Goal: Connect with others: Connect with others

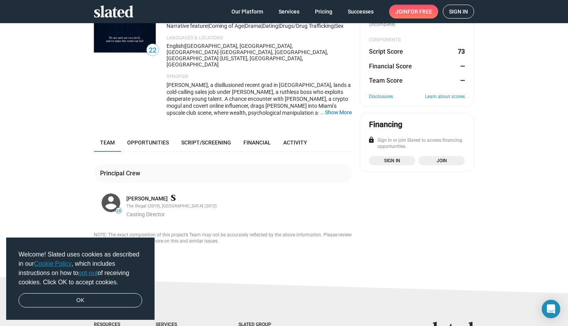
scroll to position [109, 0]
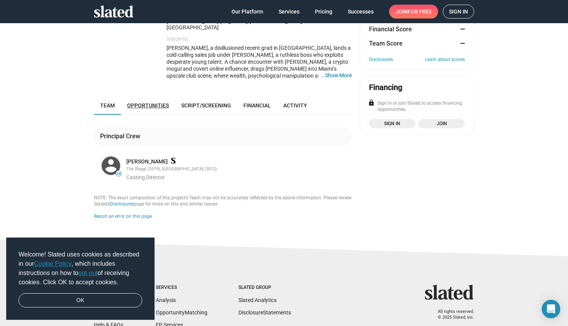
click at [141, 102] on span "Opportunities" at bounding box center [148, 105] width 42 height 6
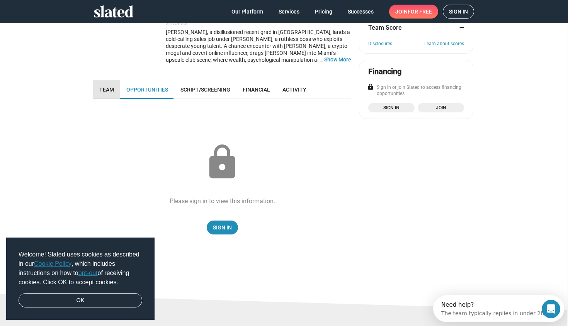
click at [107, 87] on span "Team" at bounding box center [106, 90] width 15 height 6
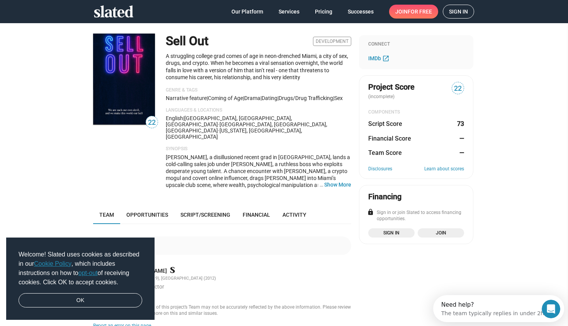
click at [468, 15] on link "Sign in" at bounding box center [458, 12] width 31 height 14
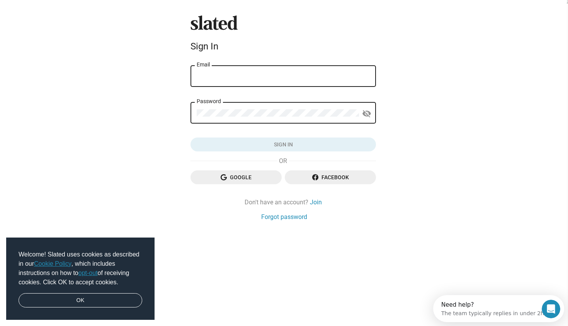
click at [251, 178] on span "Google" at bounding box center [236, 177] width 79 height 14
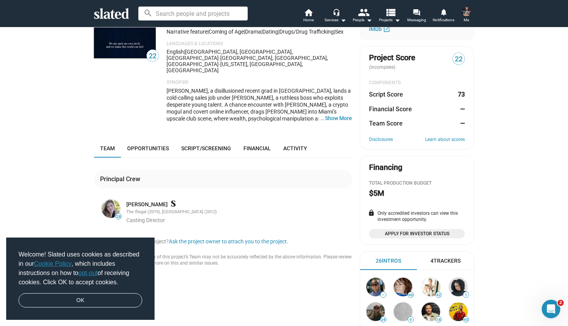
scroll to position [72, 0]
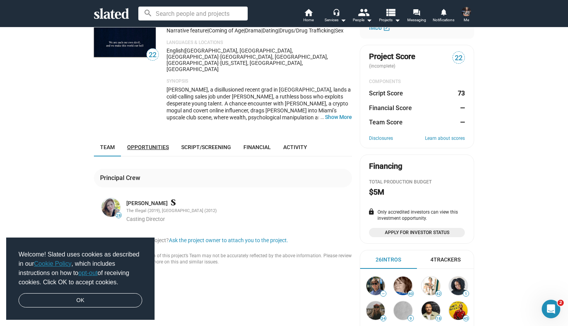
click at [147, 144] on span "Opportunities" at bounding box center [148, 147] width 42 height 6
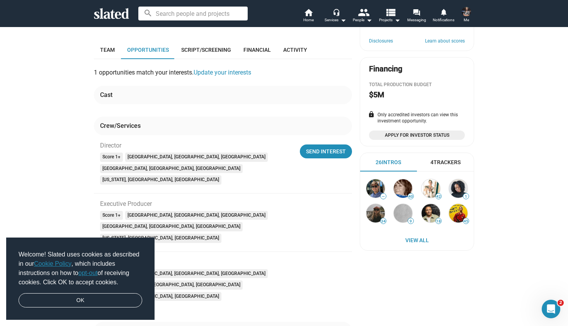
scroll to position [195, 0]
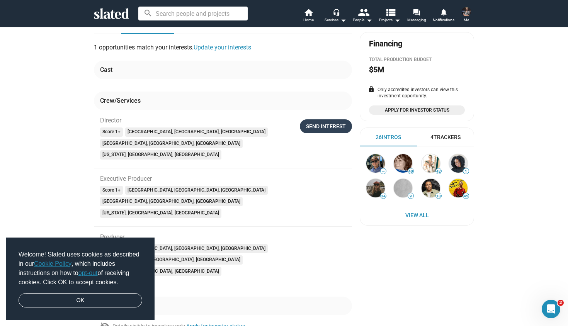
click at [315, 119] on div "Send Interest" at bounding box center [326, 126] width 40 height 14
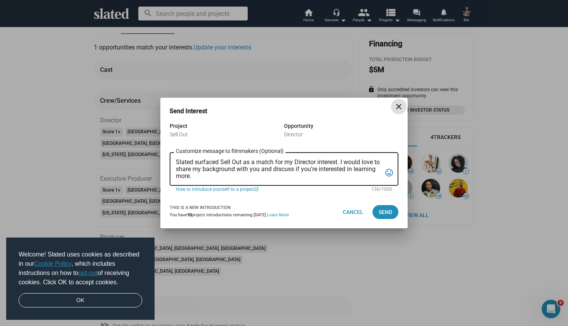
click at [250, 178] on textarea "Slated surfaced Sell Out as a match for my Director interest. I would love to s…" at bounding box center [279, 169] width 206 height 21
click at [343, 163] on textarea "Slated surfaced Sell Out as a match for my Director interest. I would love to s…" at bounding box center [279, 169] width 206 height 21
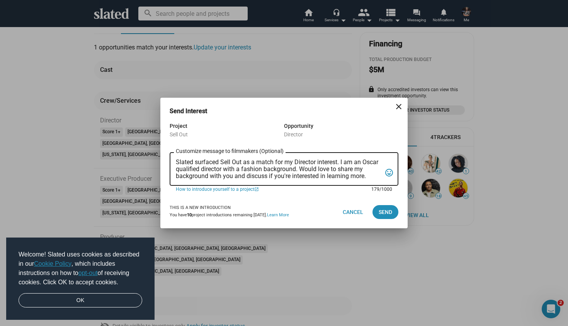
drag, startPoint x: 355, startPoint y: 169, endPoint x: 232, endPoint y: 179, distance: 124.1
click at [232, 179] on textarea "Slated surfaced Sell Out as a match for my Director interest. I am an Oscar qua…" at bounding box center [279, 169] width 206 height 21
drag, startPoint x: 249, startPoint y: 177, endPoint x: 294, endPoint y: 177, distance: 45.2
click at [294, 177] on textarea "Slated surfaced Sell Out as a match for my Director interest. I am an Oscar qua…" at bounding box center [279, 169] width 206 height 21
type textarea "Slated surfaced Sell Out as a match for my Director interest. I am an Oscar qua…"
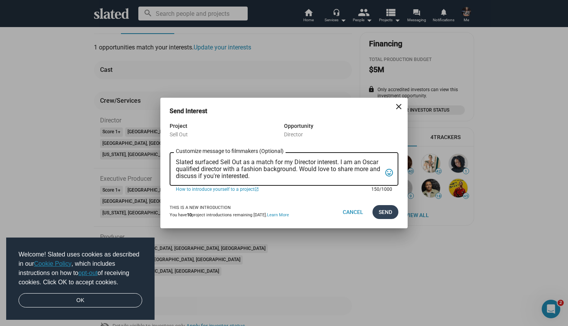
click at [386, 210] on span "Send" at bounding box center [386, 212] width 14 height 14
